Goal: Navigation & Orientation: Find specific page/section

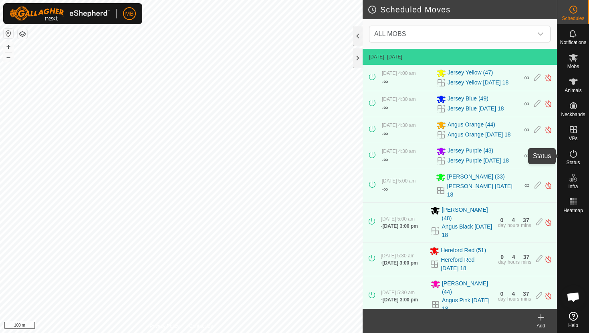
click at [572, 153] on icon at bounding box center [574, 154] width 10 height 10
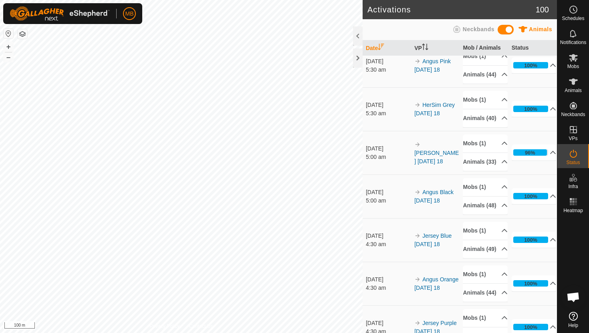
scroll to position [252, 0]
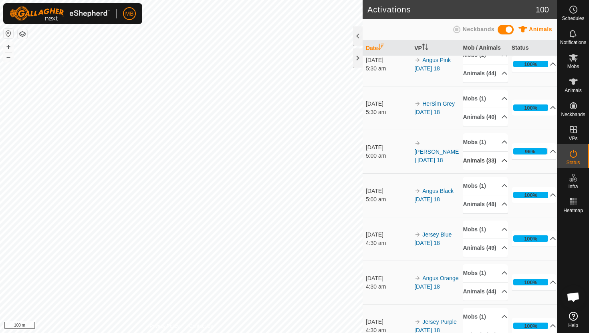
click at [500, 170] on p-accordion-header "Animals (33)" at bounding box center [485, 161] width 45 height 18
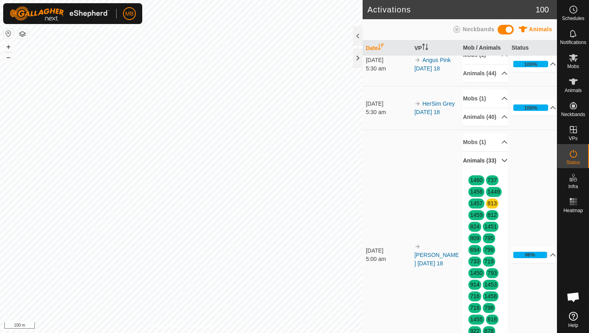
click at [500, 170] on p-accordion-header "Animals (33)" at bounding box center [485, 161] width 45 height 18
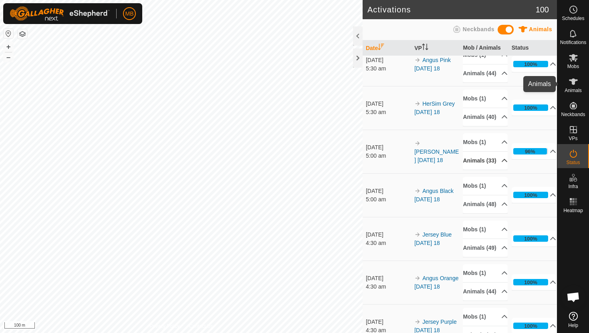
click at [571, 83] on icon at bounding box center [574, 82] width 10 height 10
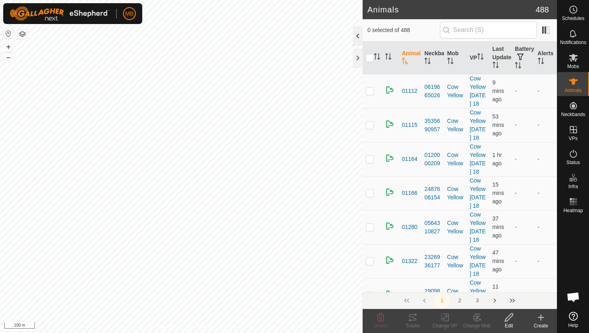
click at [357, 38] on div at bounding box center [358, 35] width 10 height 19
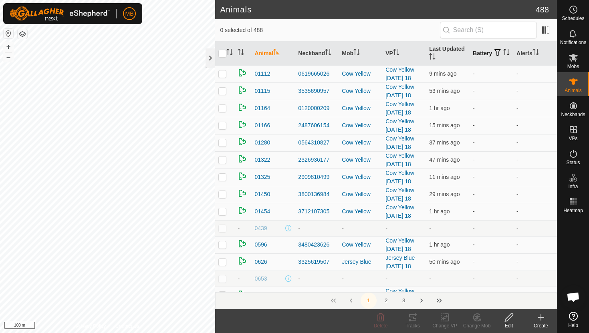
click at [504, 50] on icon "Activate to sort" at bounding box center [505, 50] width 3 height 2
click at [504, 54] on icon "Activate to sort" at bounding box center [507, 52] width 6 height 6
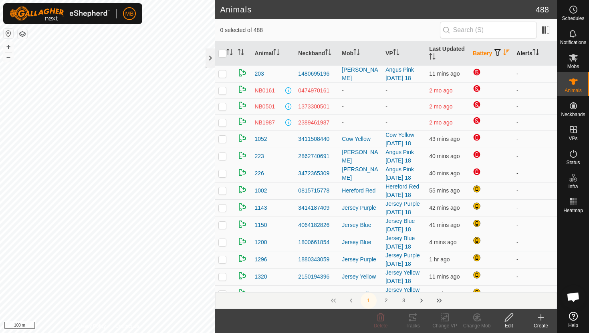
click at [538, 52] on icon "Activate to sort" at bounding box center [537, 52] width 1 height 6
click at [538, 52] on icon "Activate to sort" at bounding box center [535, 52] width 6 height 6
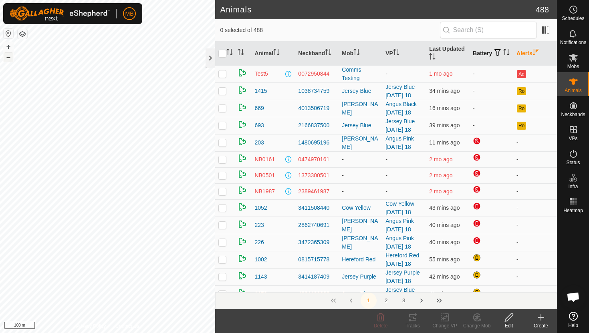
click at [8, 60] on button "–" at bounding box center [9, 57] width 10 height 10
click at [538, 53] on icon "Activate to sort" at bounding box center [535, 52] width 6 height 6
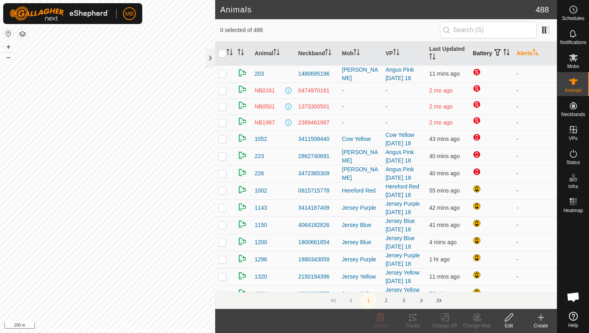
click at [538, 53] on icon "Activate to sort" at bounding box center [535, 52] width 6 height 6
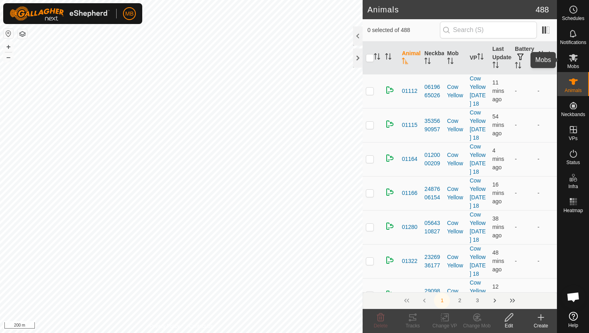
click at [573, 57] on icon at bounding box center [573, 58] width 9 height 8
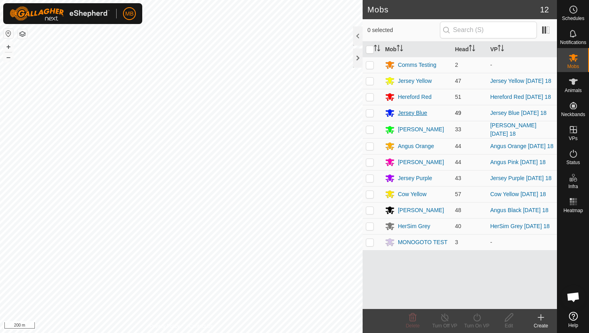
click at [415, 114] on div "Jersey Blue" at bounding box center [412, 113] width 29 height 8
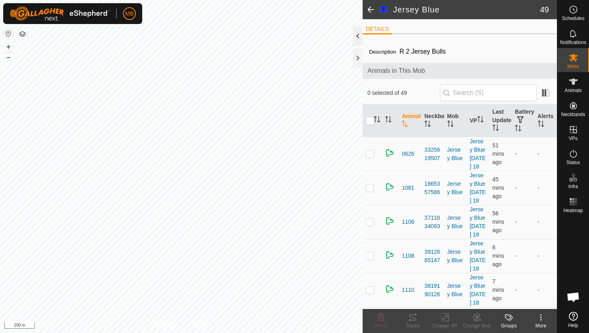
click at [355, 38] on div at bounding box center [358, 35] width 10 height 19
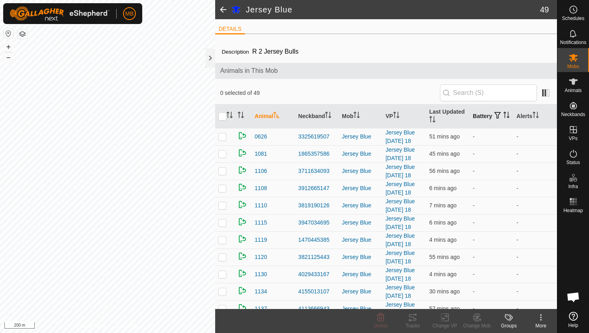
click at [503, 118] on icon "Activate to sort" at bounding box center [506, 115] width 6 height 6
click at [533, 114] on th "Alerts" at bounding box center [535, 117] width 44 height 24
click at [433, 118] on icon "Activate to sort" at bounding box center [432, 119] width 6 height 6
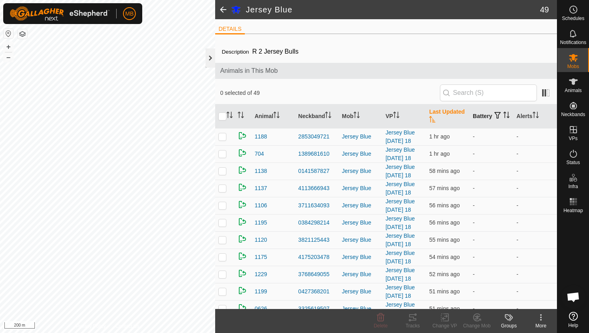
click at [209, 63] on div at bounding box center [211, 57] width 10 height 19
